Goal: Find specific page/section: Find specific page/section

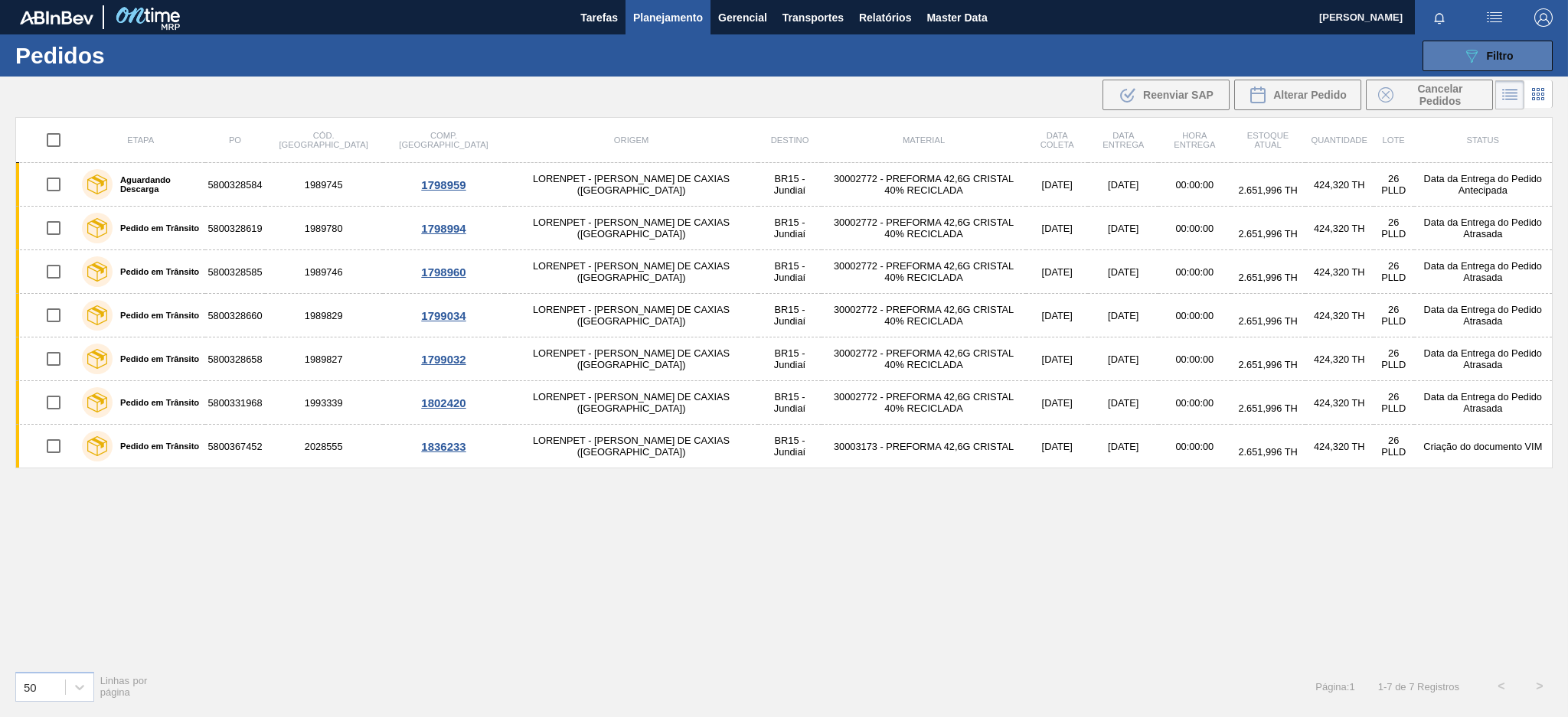
click at [1484, 57] on div "089F7B8B-B2A5-4AFE-B5C0-19BA573D28AC Filtro" at bounding box center [1488, 56] width 52 height 19
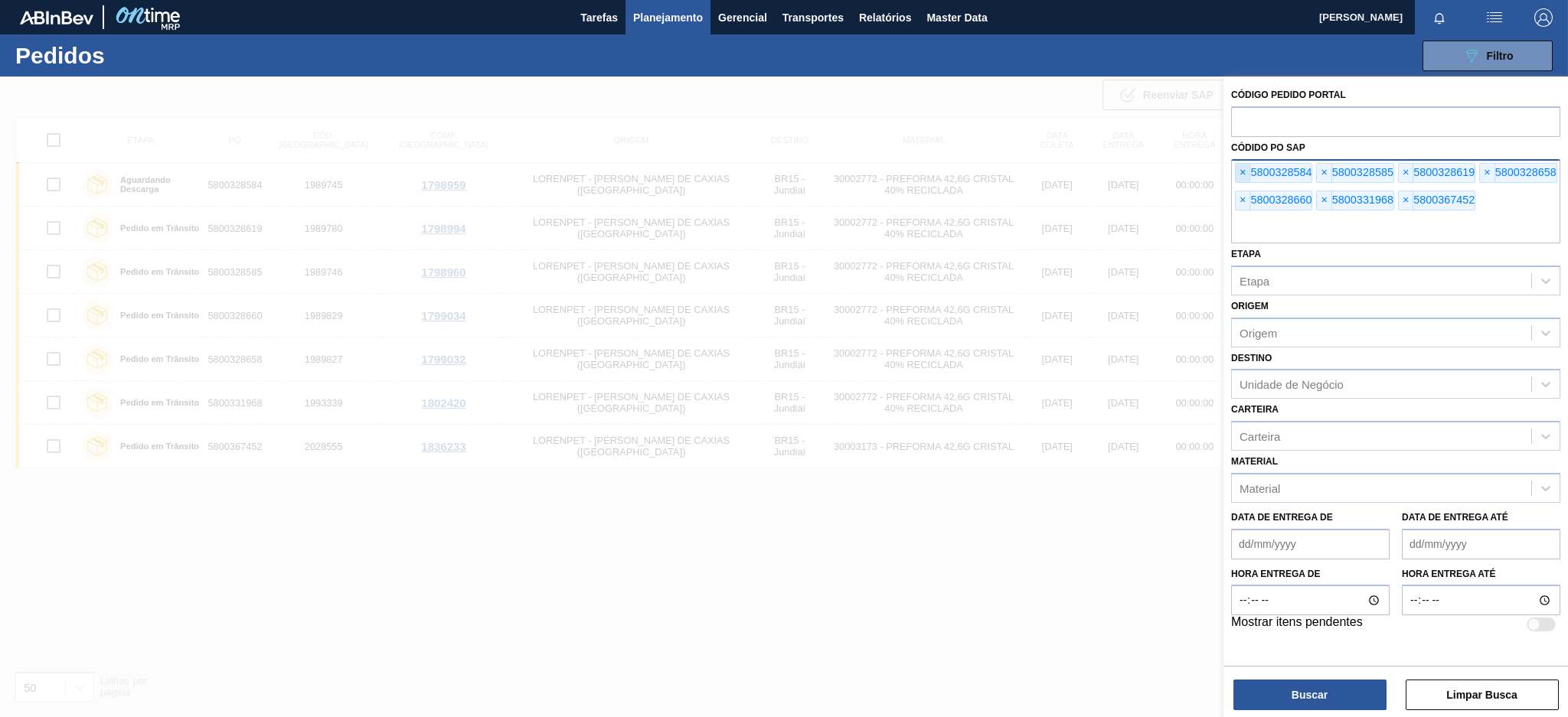
click at [1241, 172] on span "×" at bounding box center [1243, 173] width 15 height 19
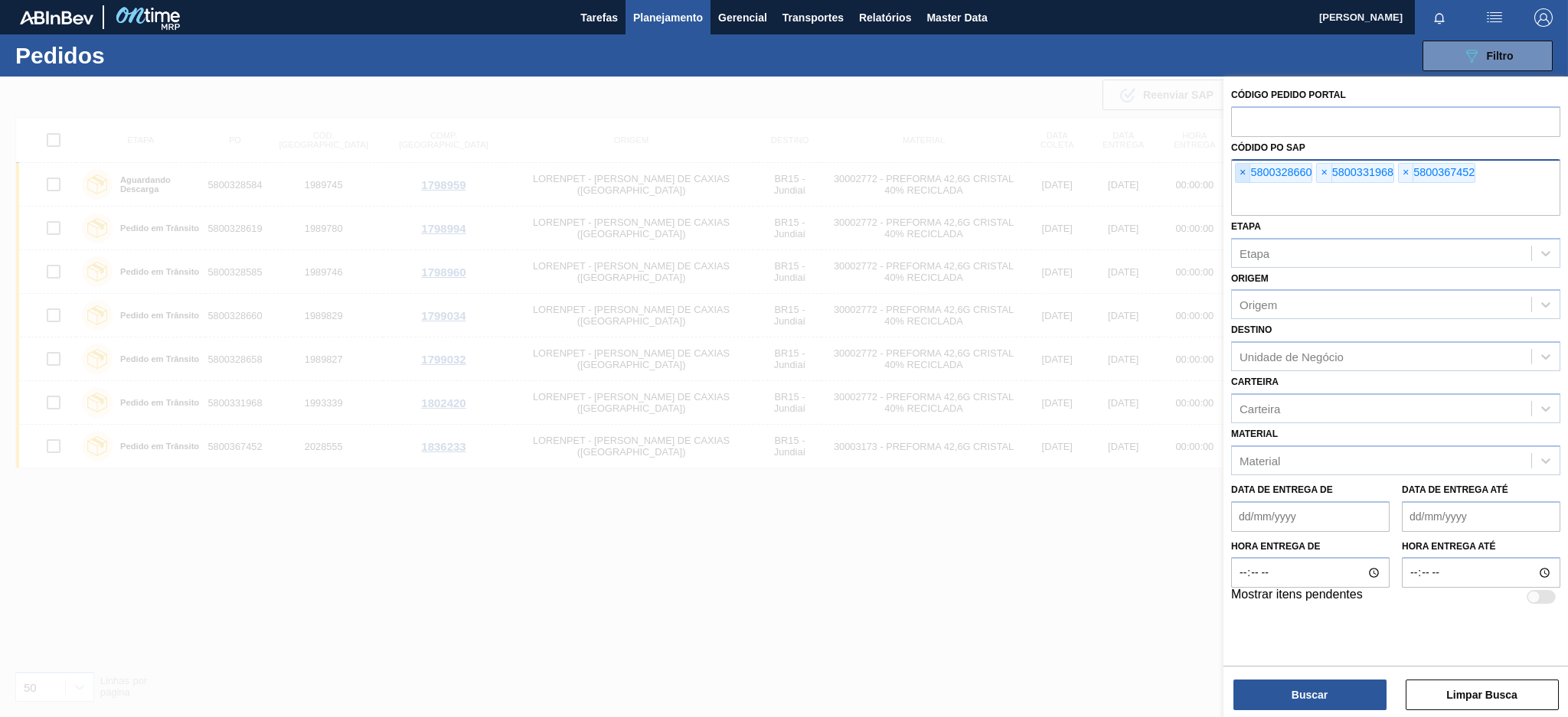
click at [1241, 172] on span "×" at bounding box center [1243, 173] width 15 height 19
click at [1241, 187] on input "text" at bounding box center [1395, 201] width 329 height 29
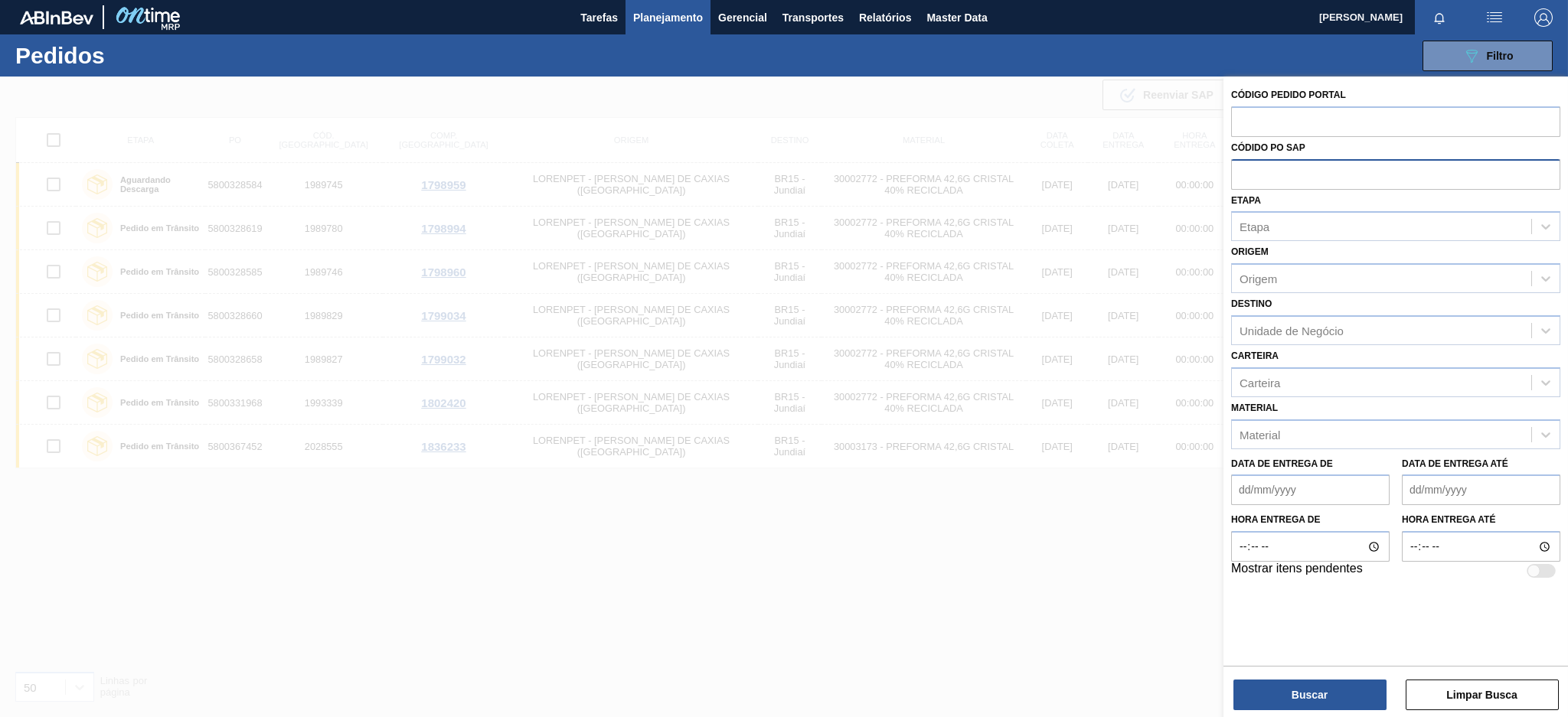
click at [1241, 172] on input "text" at bounding box center [1395, 173] width 329 height 29
paste input "5800366757"
type input "5800366757"
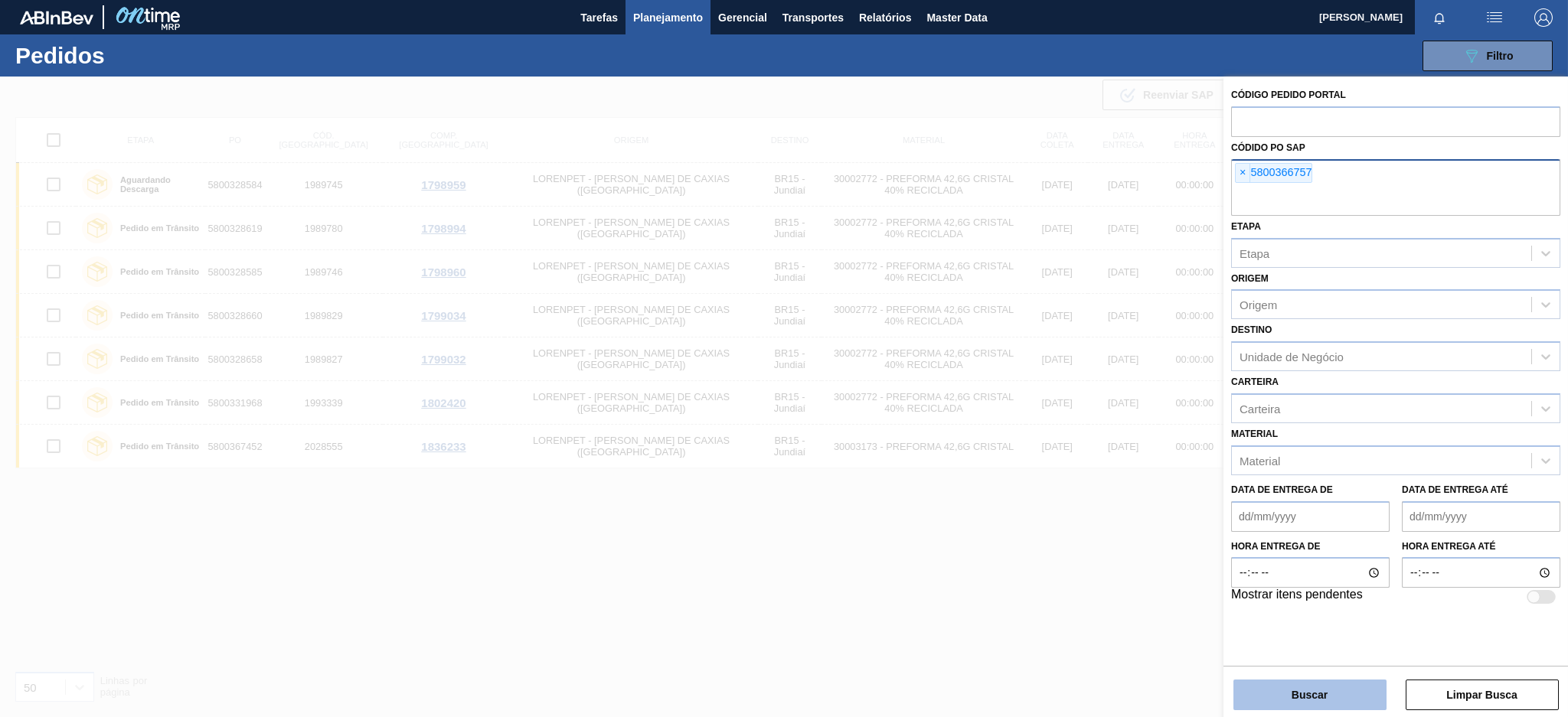
click at [1313, 705] on button "Buscar" at bounding box center [1310, 694] width 153 height 30
